Goal: Transaction & Acquisition: Subscribe to service/newsletter

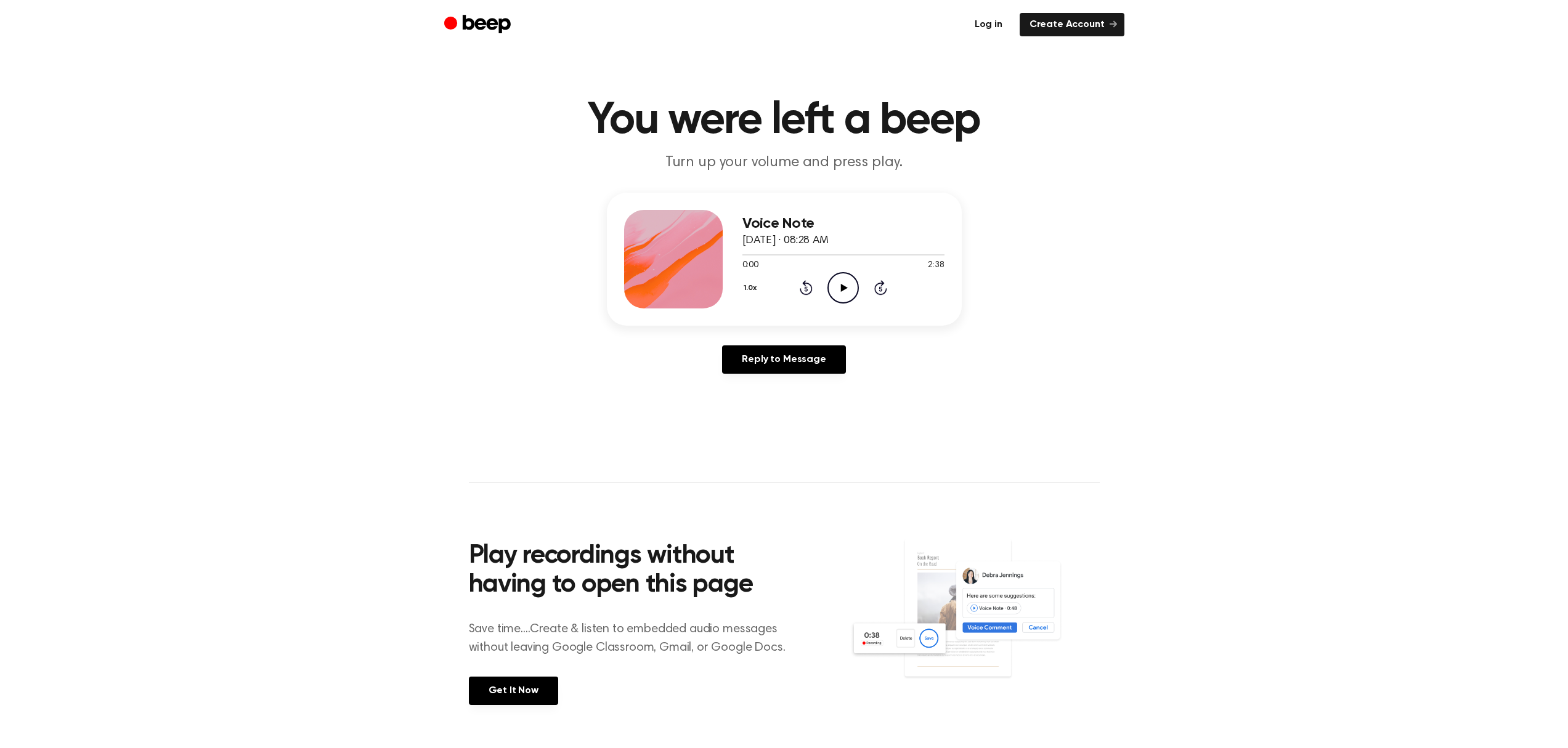
click at [1001, 25] on link "Log in" at bounding box center [988, 24] width 47 height 23
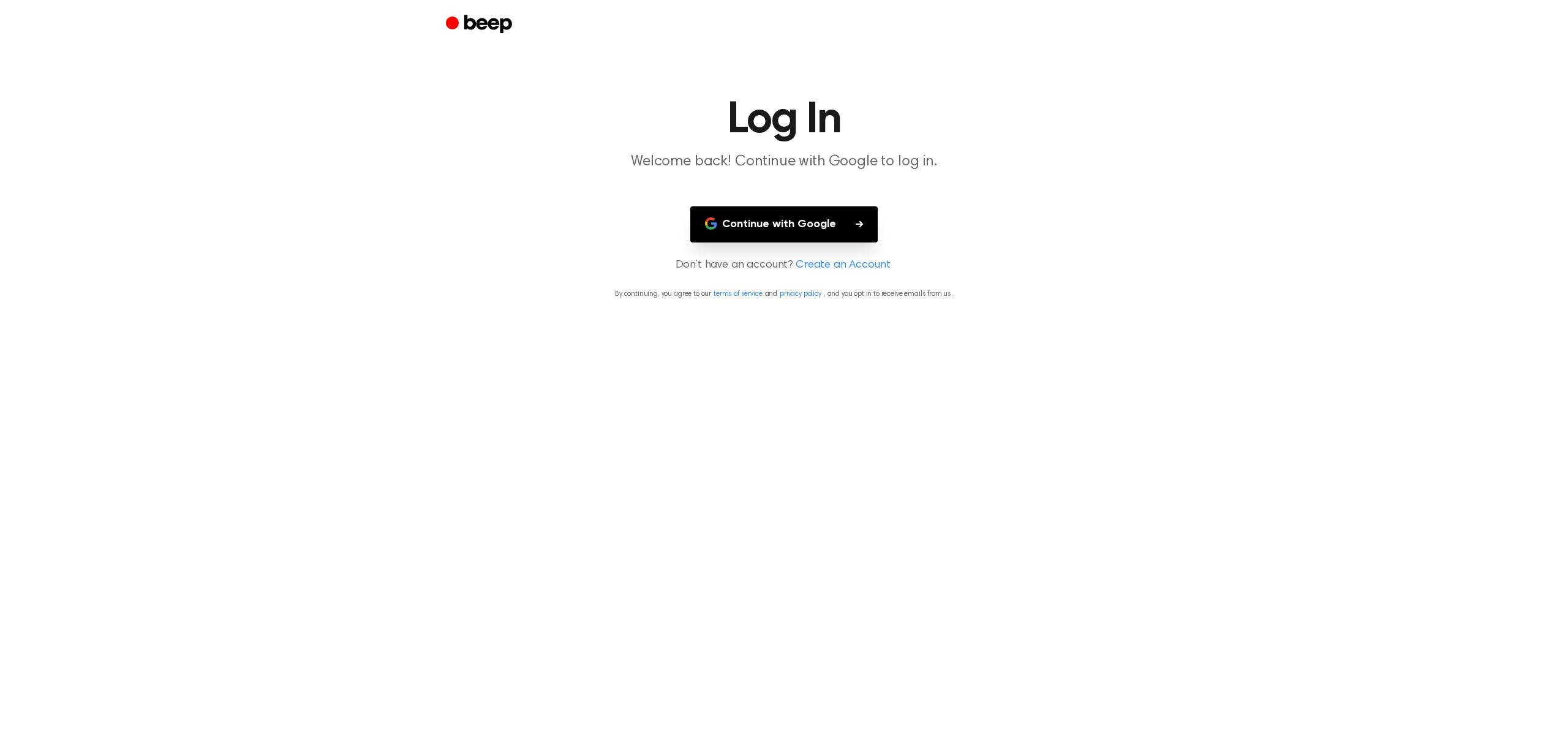
click at [817, 226] on button "Continue with Google" at bounding box center [784, 224] width 187 height 36
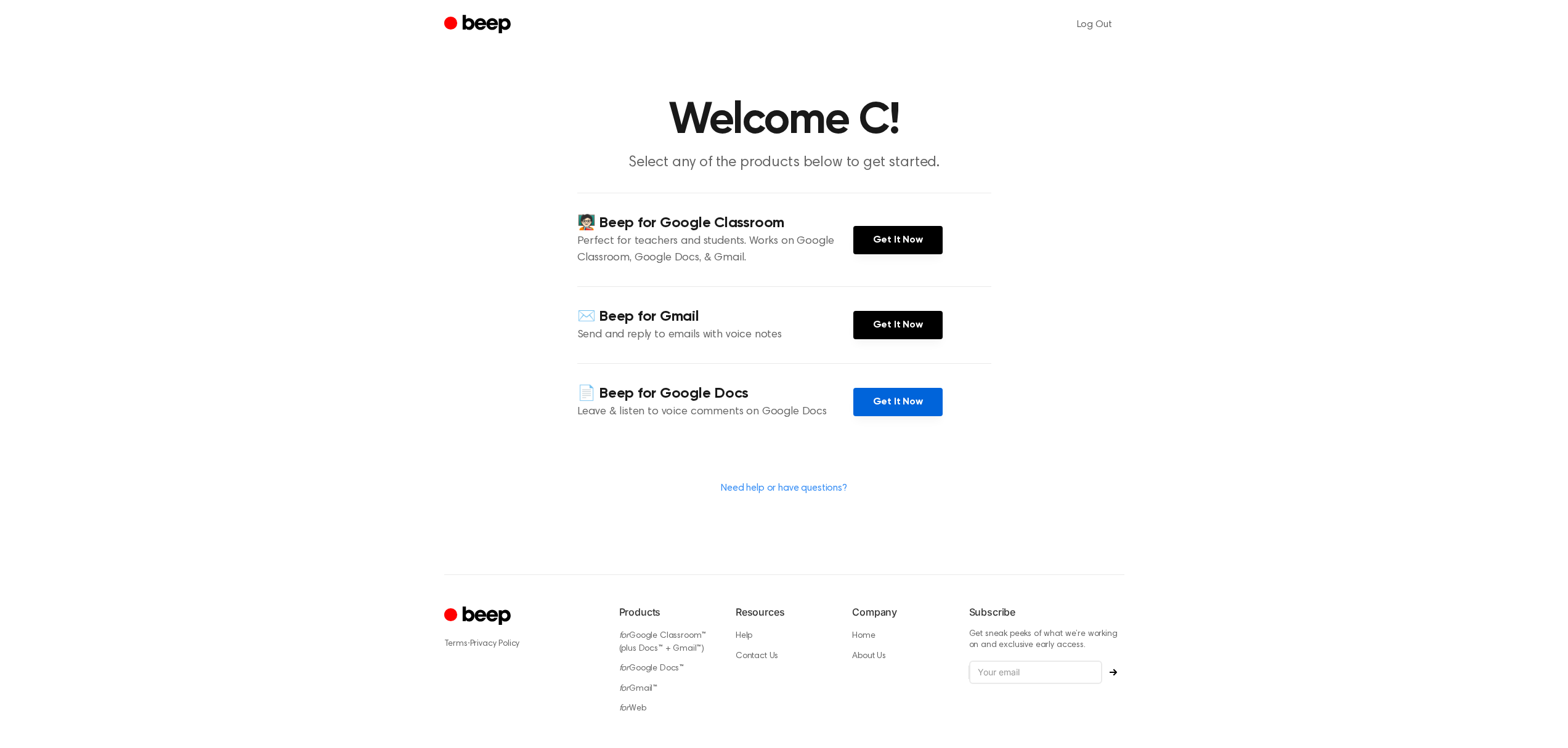
click at [894, 402] on link "Get It Now" at bounding box center [898, 402] width 89 height 29
